Goal: Find specific page/section: Find specific page/section

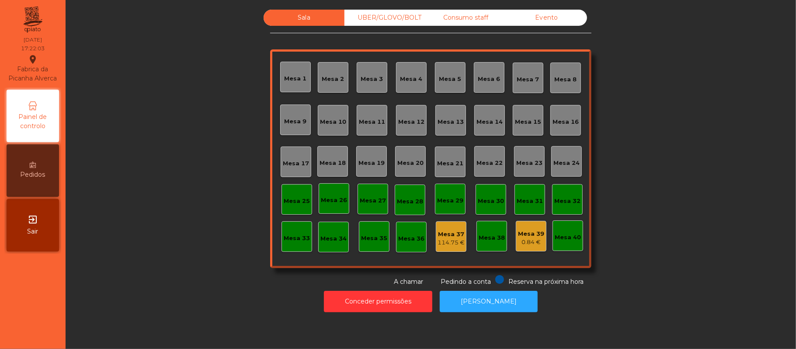
click at [368, 21] on div "UBER/GLOVO/BOLT" at bounding box center [384, 18] width 81 height 16
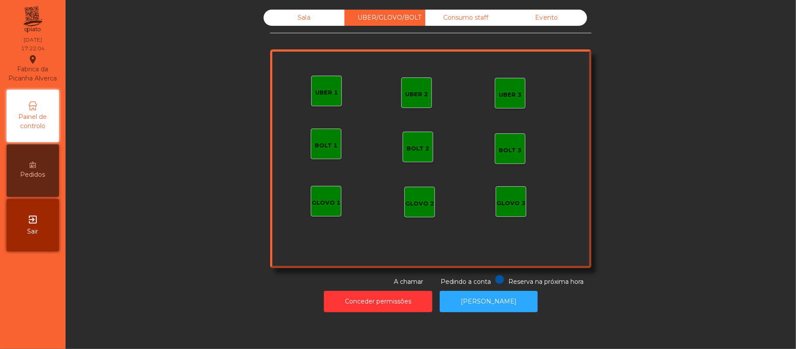
click at [455, 25] on div "Consumo staff" at bounding box center [465, 18] width 81 height 16
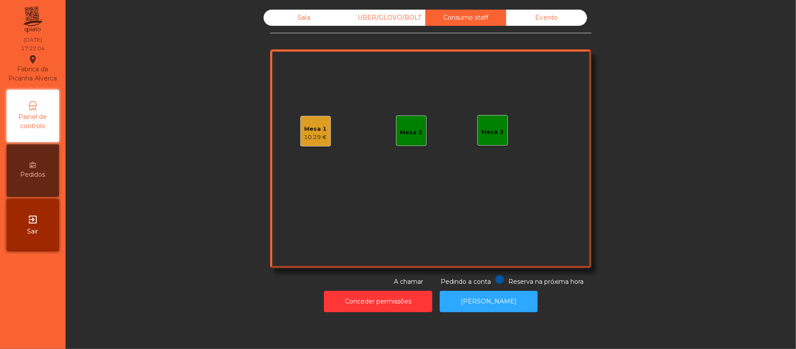
click at [553, 19] on div "Evento" at bounding box center [546, 18] width 81 height 16
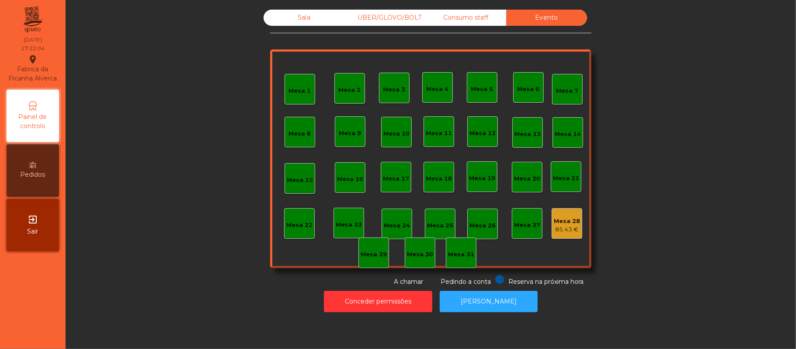
click at [299, 25] on div "Sala" at bounding box center [303, 18] width 81 height 16
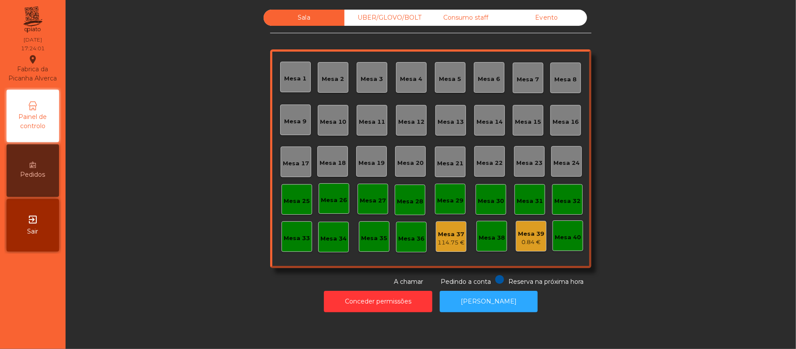
click at [554, 24] on div "Evento" at bounding box center [546, 18] width 81 height 16
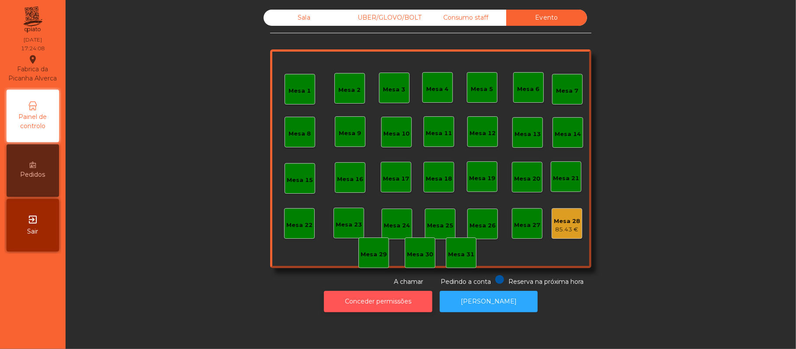
click at [380, 308] on button "Conceder permissões" at bounding box center [378, 301] width 108 height 21
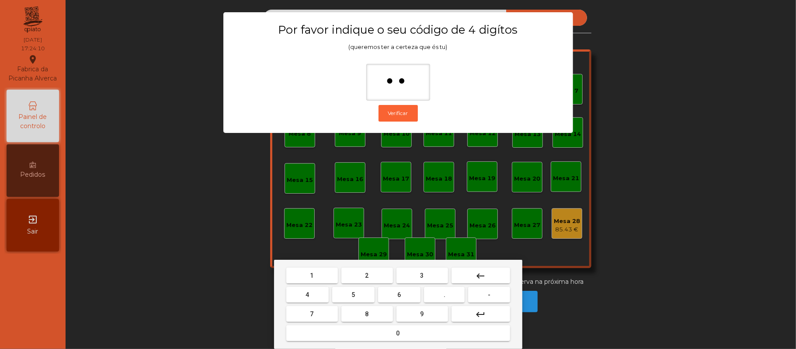
type input "***"
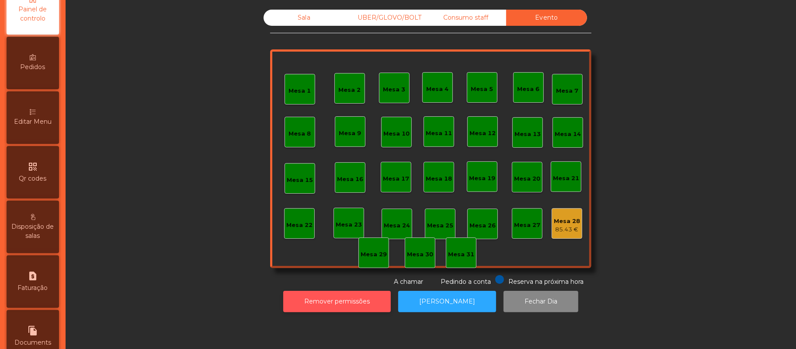
scroll to position [246, 0]
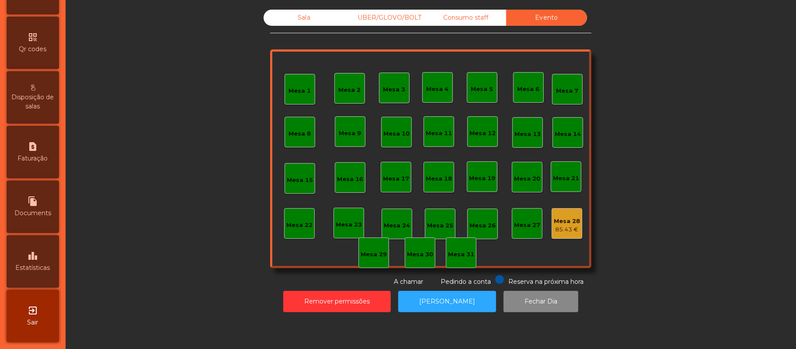
click at [48, 255] on div "leaderboard Estatísticas" at bounding box center [33, 261] width 52 height 52
